Goal: Task Accomplishment & Management: Manage account settings

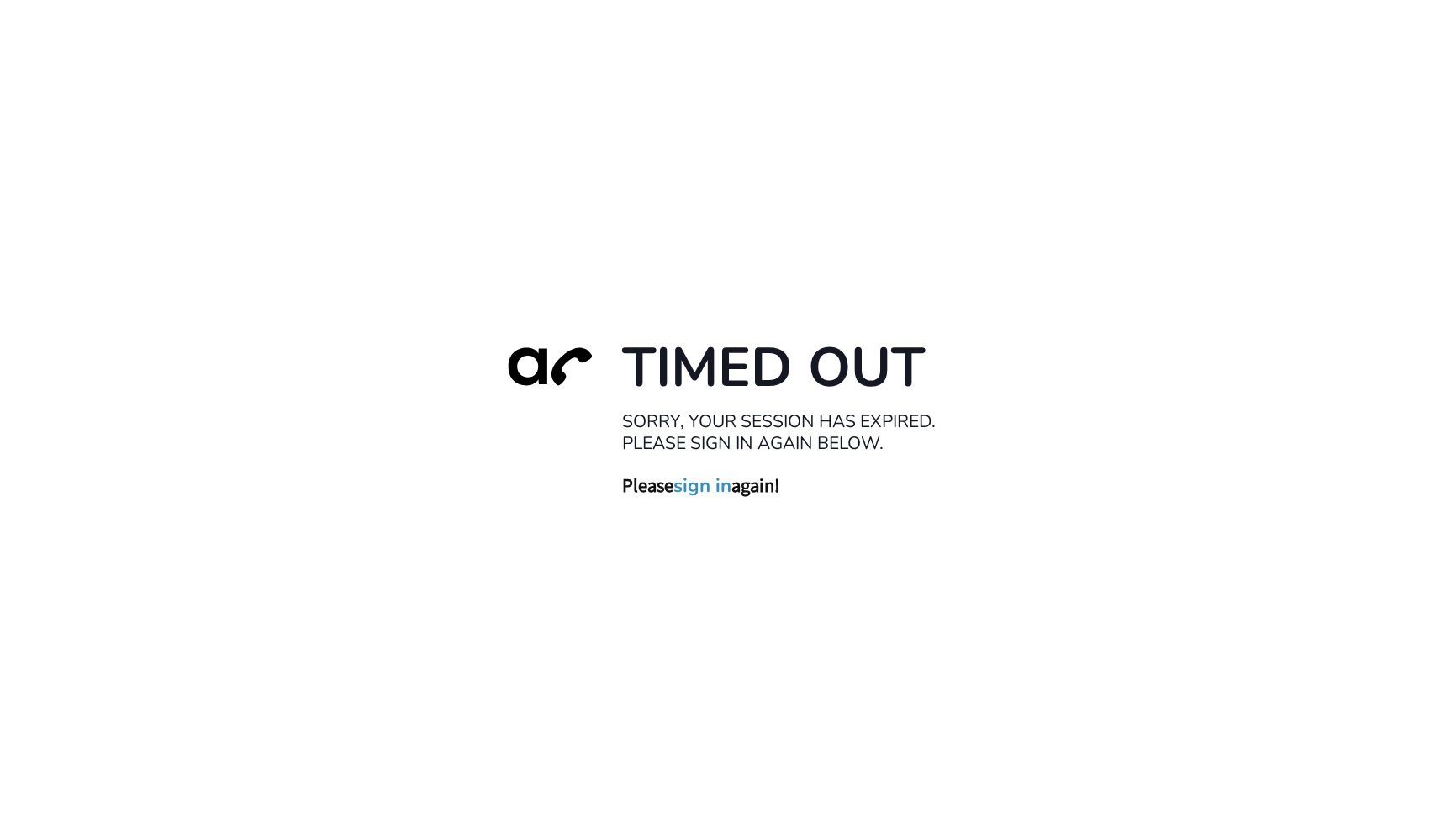
click at [722, 488] on link "sign in" at bounding box center [703, 485] width 58 height 24
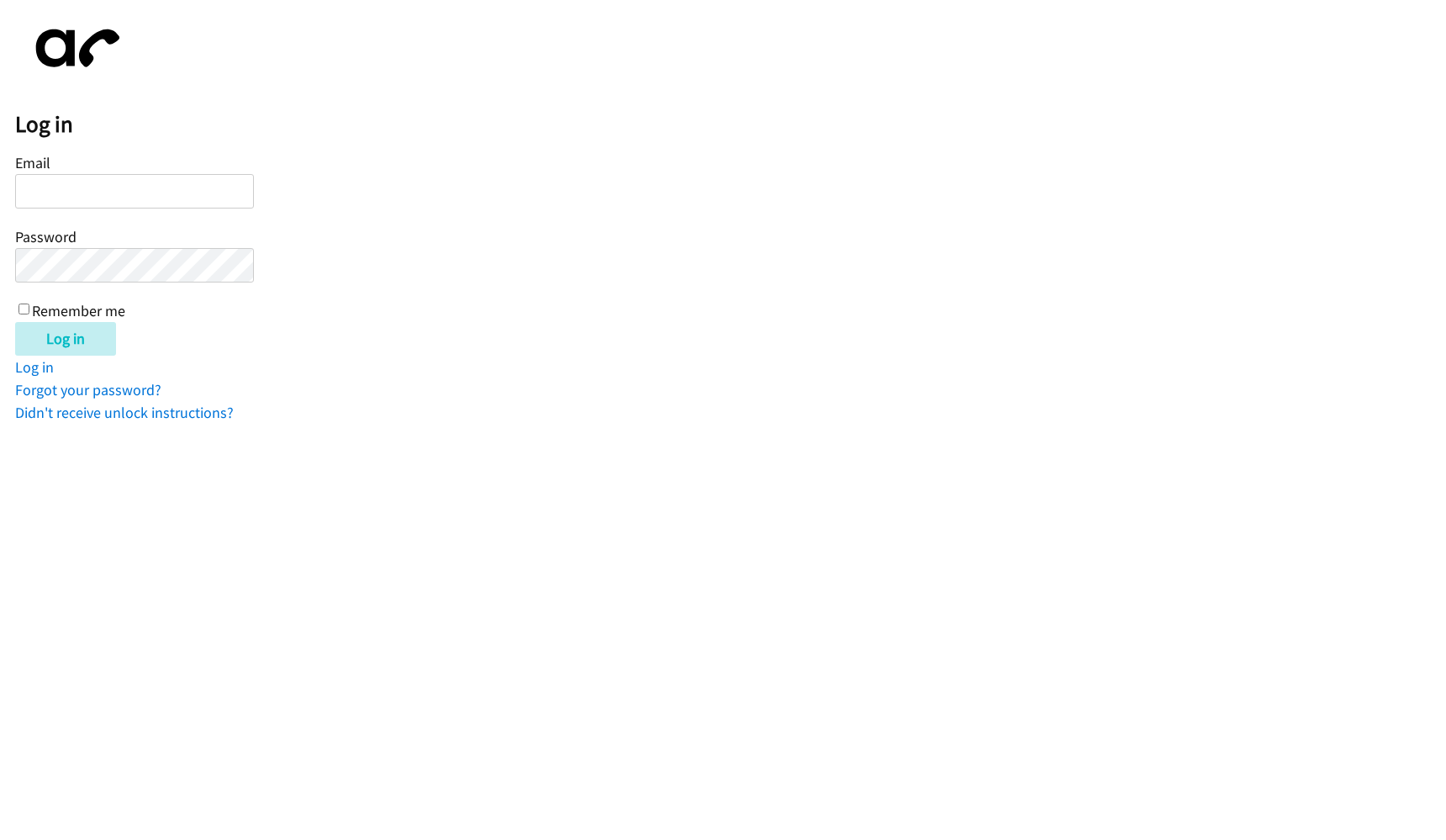
click at [210, 202] on input "Email" at bounding box center [134, 191] width 239 height 35
type input "Valeri@d.law"
click at [385, 242] on form "Email [PERSON_NAME][EMAIL_ADDRESS][DOMAIN_NAME] Password Remember me Log in" at bounding box center [731, 252] width 1432 height 206
click at [257, 250] on form "Email Valeri@d.law Password Remember me Log in" at bounding box center [731, 252] width 1432 height 206
click at [52, 368] on link "Log in" at bounding box center [35, 367] width 39 height 20
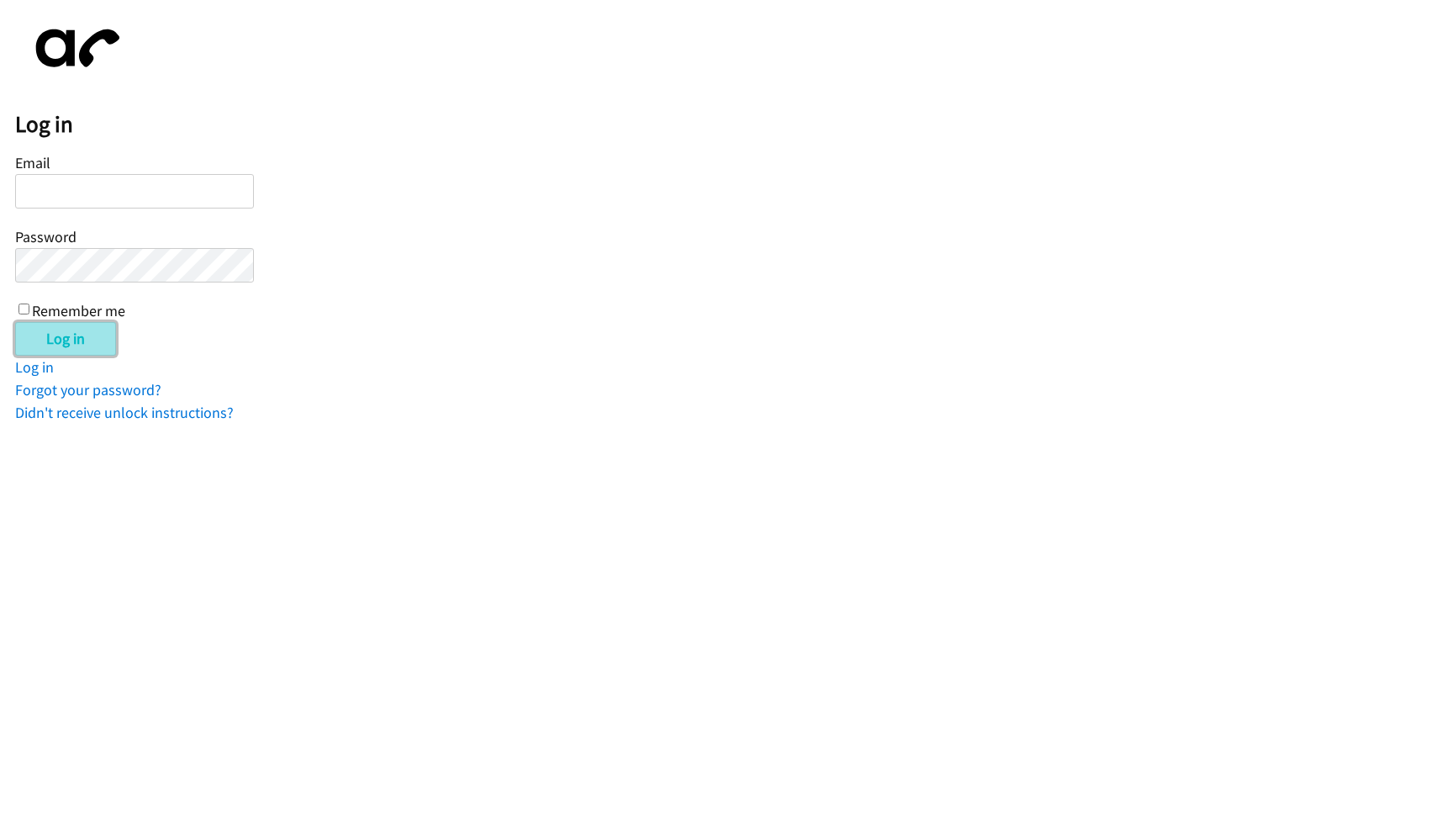
click at [66, 340] on input "Log in" at bounding box center [65, 339] width 101 height 34
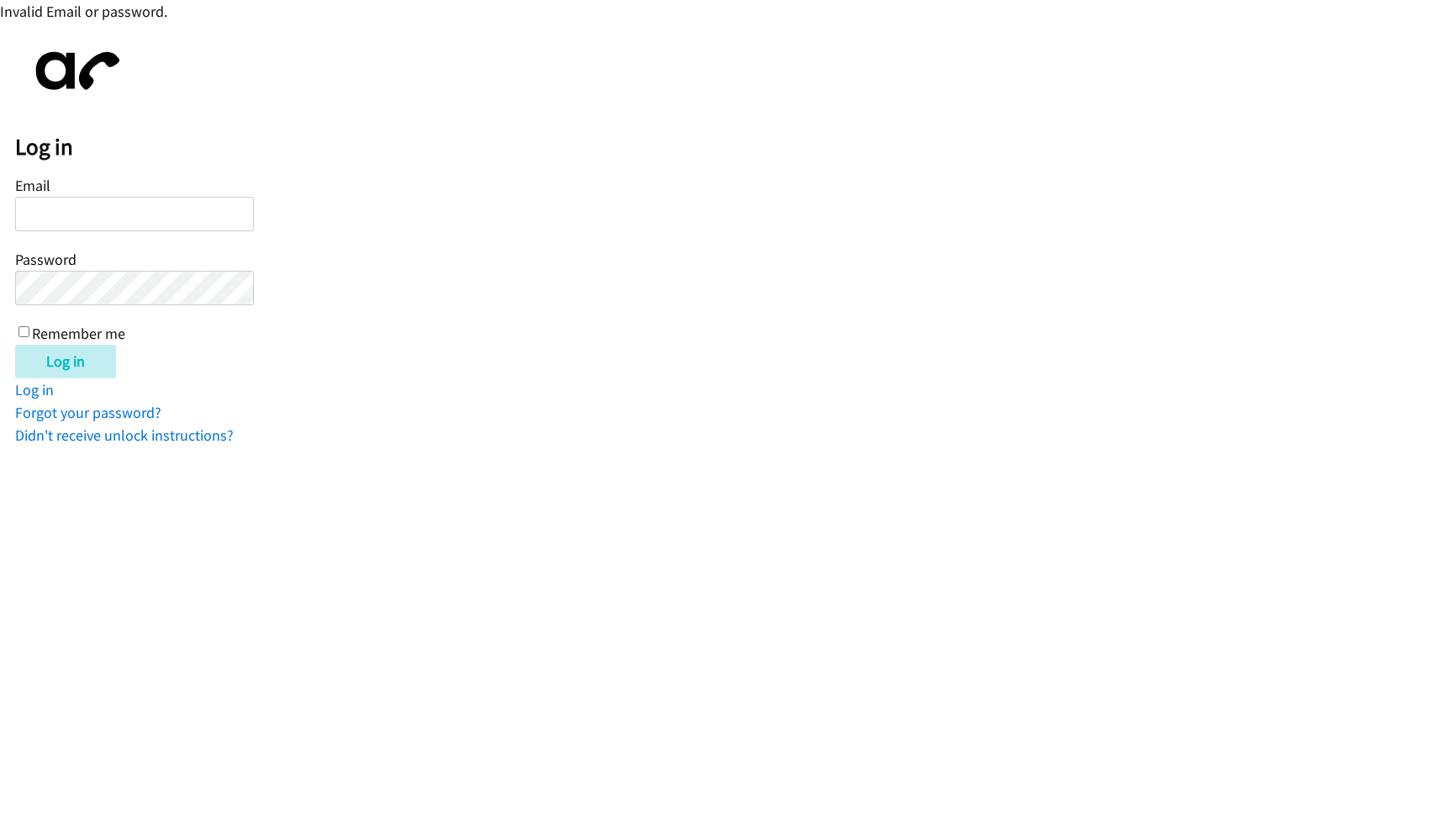
click at [99, 210] on input "Email" at bounding box center [134, 214] width 239 height 35
type input "Valeri@d.law"
click at [395, 325] on form "Email Valeri@d.law Password Remember me Log in" at bounding box center [731, 275] width 1432 height 206
